Goal: Obtain resource: Obtain resource

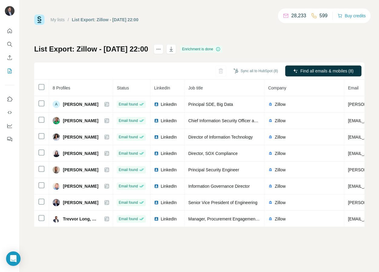
click at [190, 240] on div "My lists / List Export: Zillow - [DATE] 22:00 28,233 599 Buy credits List Expor…" at bounding box center [200, 136] width 360 height 272
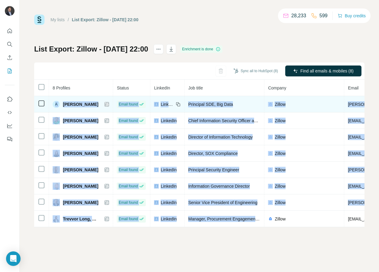
drag, startPoint x: 254, startPoint y: 219, endPoint x: 71, endPoint y: 101, distance: 218.7
click at [50, 98] on tbody "A [PERSON_NAME] Email found LinkedIn Principal SDE, Big Data Zillow [PERSON_NAM…" at bounding box center [333, 161] width 598 height 131
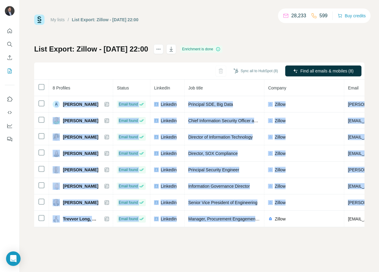
copy tbody "A [PERSON_NAME] Email found LinkedIn Principal SDE, Big Data Zillow [PERSON_NAM…"
click at [250, 72] on button "Sync all to HubSpot (8)" at bounding box center [255, 70] width 53 height 9
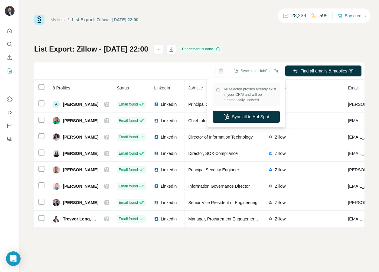
click at [126, 61] on div "List Export: Zillow - [DATE] 22:00 Enrichment is done Sync all to HubSpot (8) F…" at bounding box center [199, 135] width 331 height 183
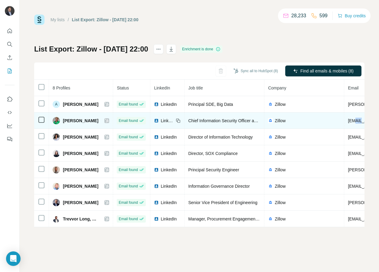
drag, startPoint x: 350, startPoint y: 121, endPoint x: 357, endPoint y: 121, distance: 7.6
click at [357, 121] on span "[EMAIL_ADDRESS][DOMAIN_NAME]" at bounding box center [384, 120] width 72 height 5
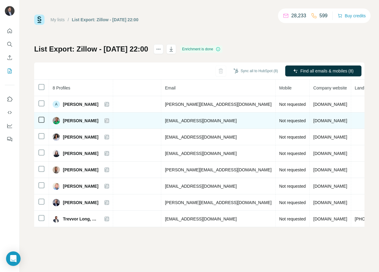
click at [207, 118] on span "[EMAIL_ADDRESS][DOMAIN_NAME]" at bounding box center [201, 120] width 72 height 5
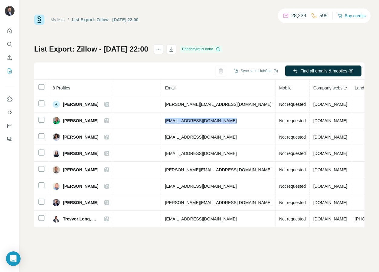
copy span "[EMAIL_ADDRESS][DOMAIN_NAME]"
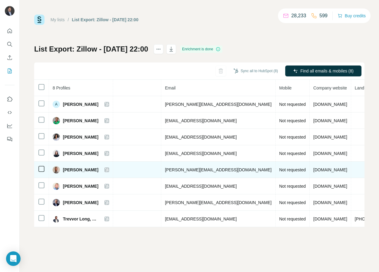
click at [179, 171] on span "[PERSON_NAME][EMAIL_ADDRESS][DOMAIN_NAME]" at bounding box center [218, 169] width 107 height 5
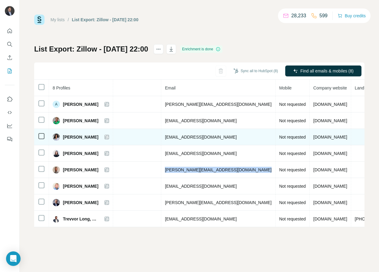
copy span "[PERSON_NAME][EMAIL_ADDRESS][DOMAIN_NAME]"
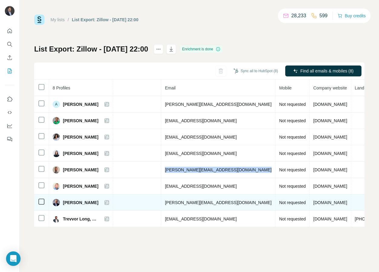
click at [187, 198] on td "[PERSON_NAME][EMAIL_ADDRESS][DOMAIN_NAME]" at bounding box center [218, 202] width 114 height 16
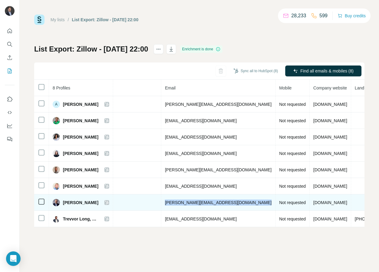
click at [187, 198] on td "[PERSON_NAME][EMAIL_ADDRESS][DOMAIN_NAME]" at bounding box center [218, 202] width 114 height 16
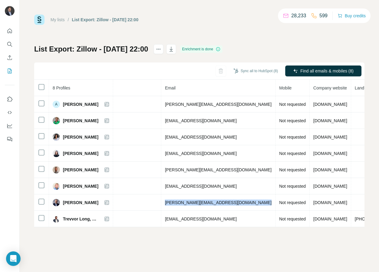
copy span "[PERSON_NAME][EMAIL_ADDRESS][DOMAIN_NAME]"
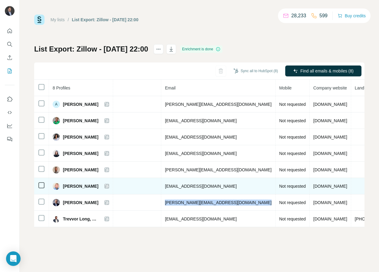
click at [175, 182] on td "[EMAIL_ADDRESS][DOMAIN_NAME]" at bounding box center [218, 186] width 114 height 16
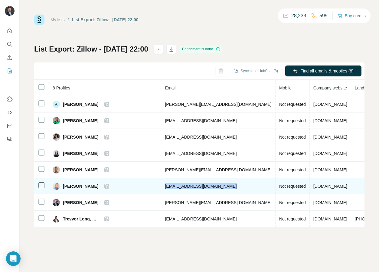
click at [175, 182] on td "[EMAIL_ADDRESS][DOMAIN_NAME]" at bounding box center [218, 186] width 114 height 16
copy span "[EMAIL_ADDRESS][DOMAIN_NAME]"
